Goal: Find specific page/section: Find specific page/section

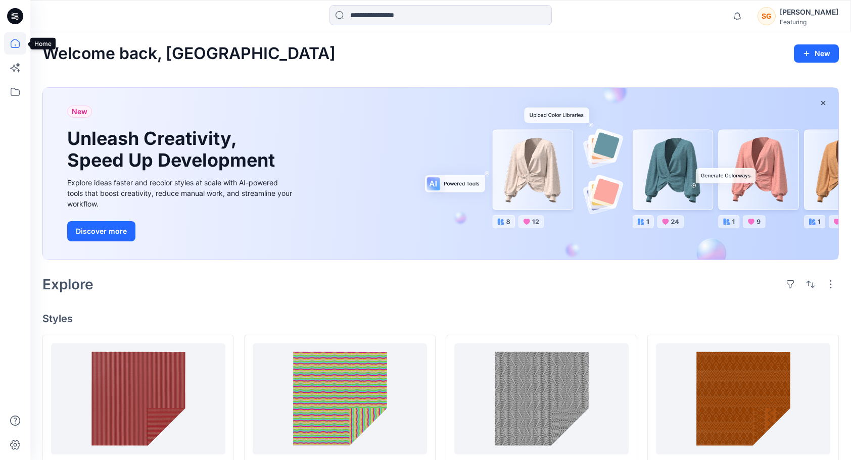
click at [18, 40] on icon at bounding box center [15, 43] width 9 height 9
click at [8, 96] on icon at bounding box center [15, 92] width 22 height 22
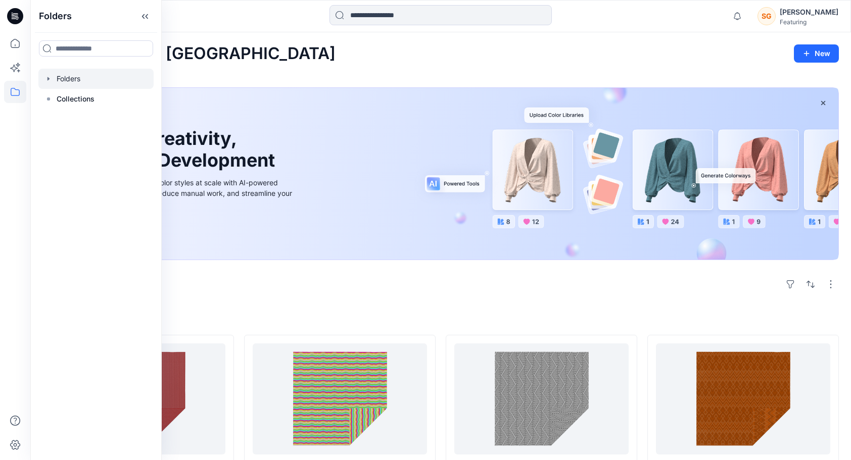
click at [75, 71] on div at bounding box center [95, 79] width 115 height 20
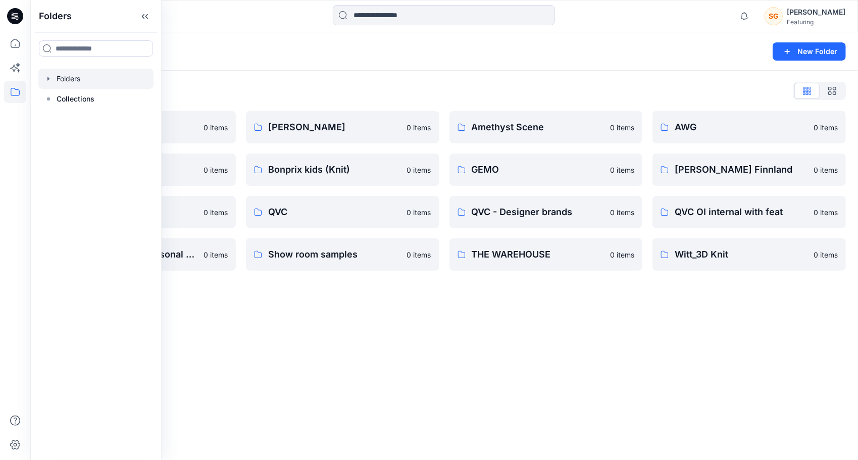
drag, startPoint x: 317, startPoint y: 374, endPoint x: 305, endPoint y: 366, distance: 14.6
click at [317, 374] on div "Folders New Folder Folders List 3D Knit asset 0 items Basic patterns 0 items Li…" at bounding box center [444, 246] width 828 height 428
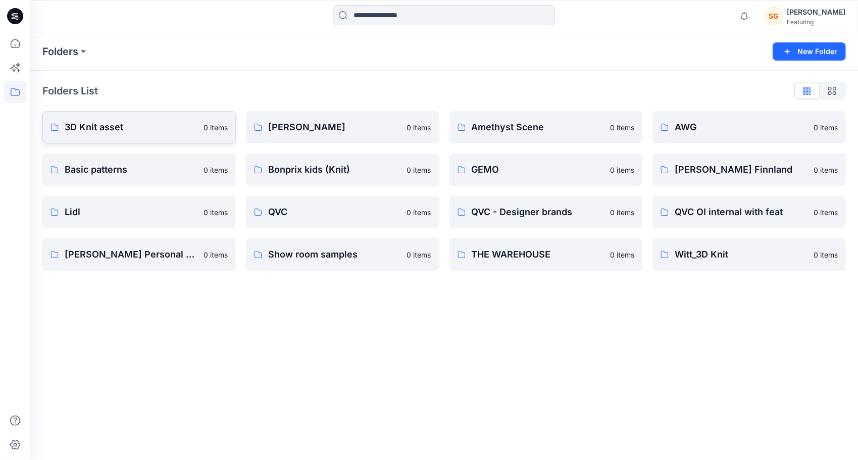
click at [145, 132] on p "3D Knit asset" at bounding box center [131, 127] width 133 height 14
